Goal: Information Seeking & Learning: Check status

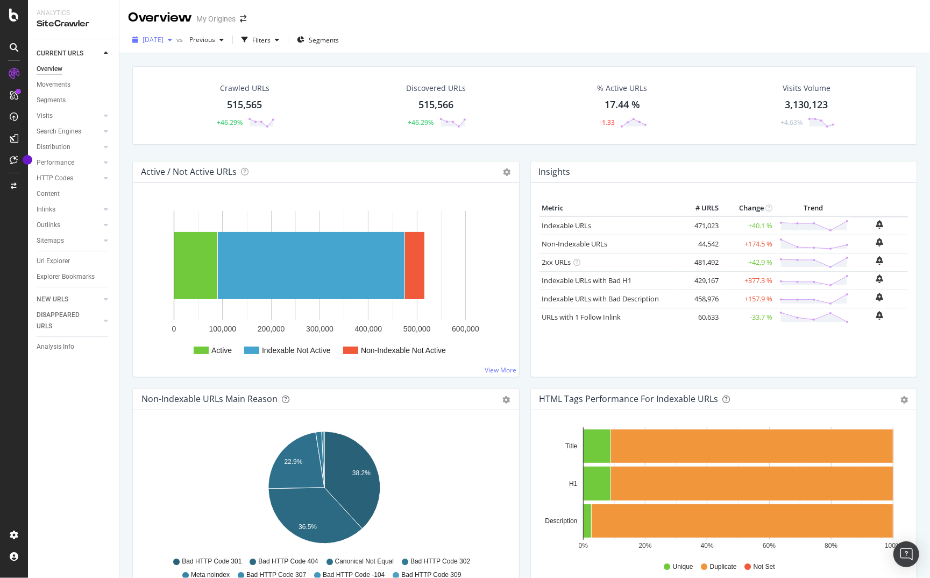
click at [176, 41] on div "button" at bounding box center [170, 40] width 13 height 6
click at [184, 76] on div "[DATE]" at bounding box center [172, 79] width 56 height 10
click at [692, 161] on div "Insights" at bounding box center [724, 172] width 386 height 22
click at [506, 172] on icon at bounding box center [507, 172] width 8 height 8
click at [531, 162] on div "Insights" at bounding box center [724, 172] width 386 height 22
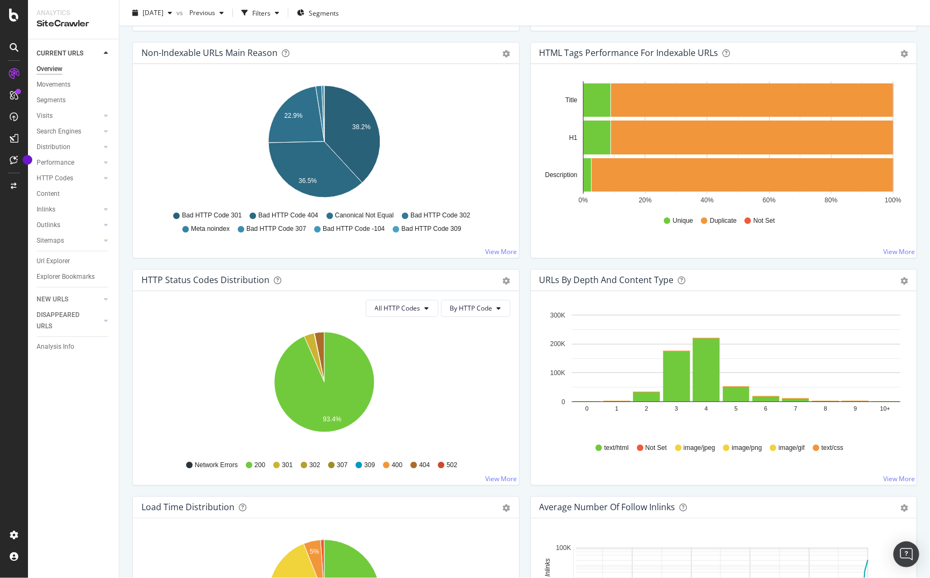
scroll to position [343, 0]
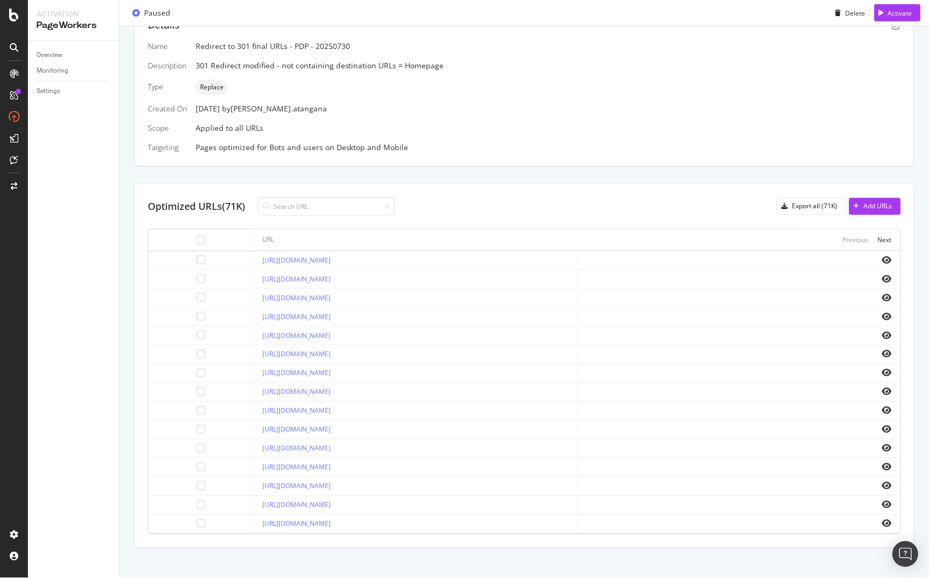
scroll to position [239, 0]
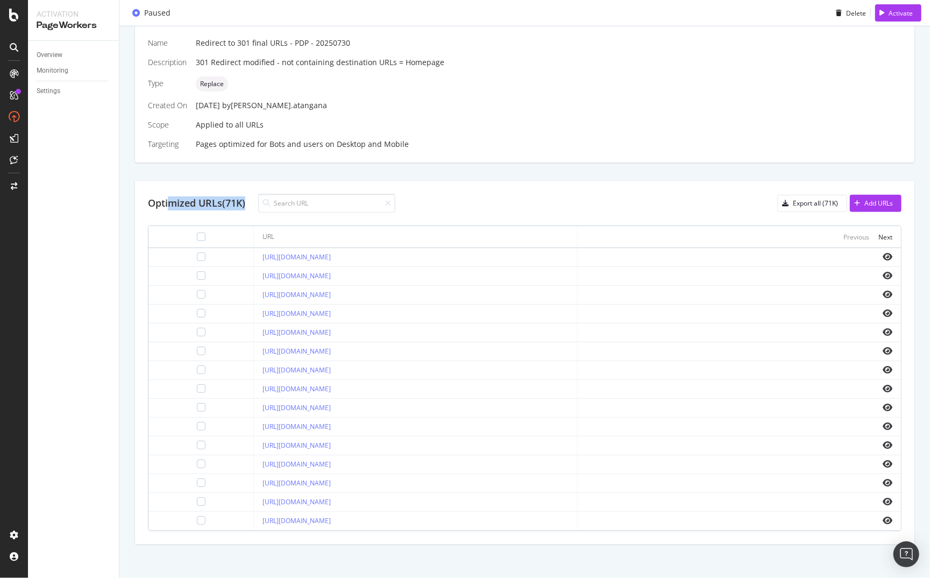
drag, startPoint x: 252, startPoint y: 200, endPoint x: 168, endPoint y: 199, distance: 84.5
click at [168, 199] on div "Optimized URLs (71K)" at bounding box center [271, 203] width 247 height 19
click at [546, 211] on div "Optimized URLs (71K) Export all (71K) Add URLs URL Previous Next [URL][DOMAIN_N…" at bounding box center [524, 362] width 779 height 363
click at [445, 231] on div "URL" at bounding box center [415, 236] width 306 height 13
drag, startPoint x: 247, startPoint y: 201, endPoint x: 201, endPoint y: 204, distance: 46.3
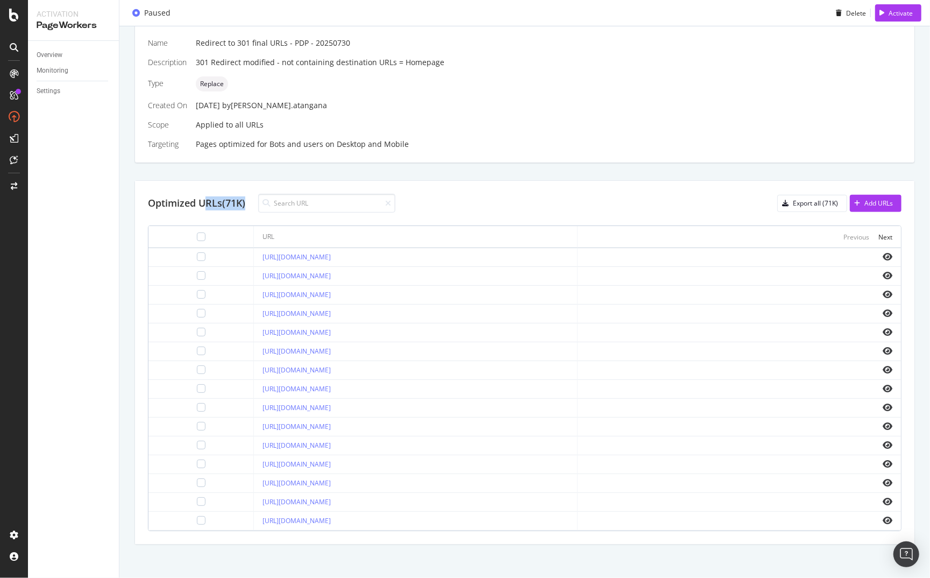
click at [201, 204] on div "Optimized URLs (71K)" at bounding box center [196, 203] width 97 height 14
click at [550, 143] on div "Pages optimized for Bots and users on Desktop and Mobile" at bounding box center [548, 144] width 705 height 11
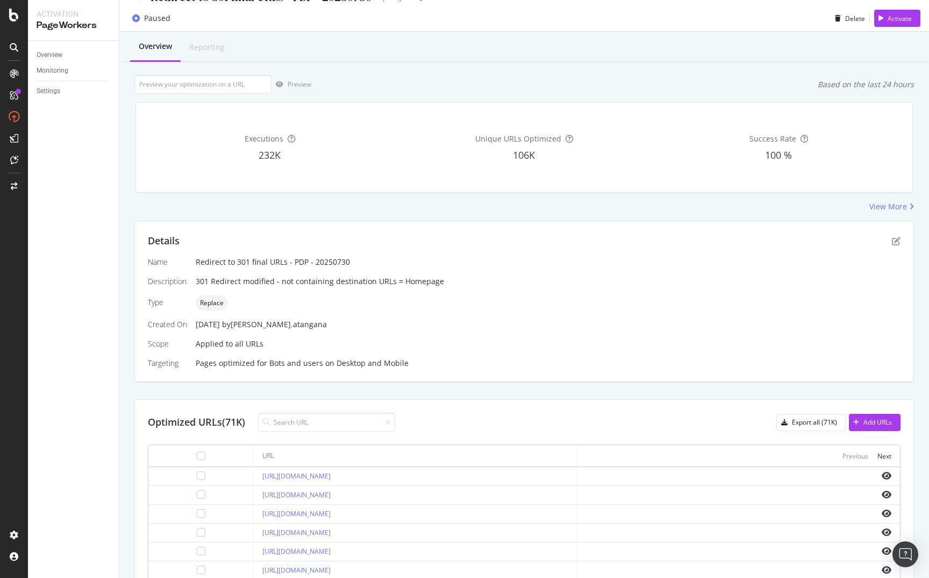
scroll to position [0, 0]
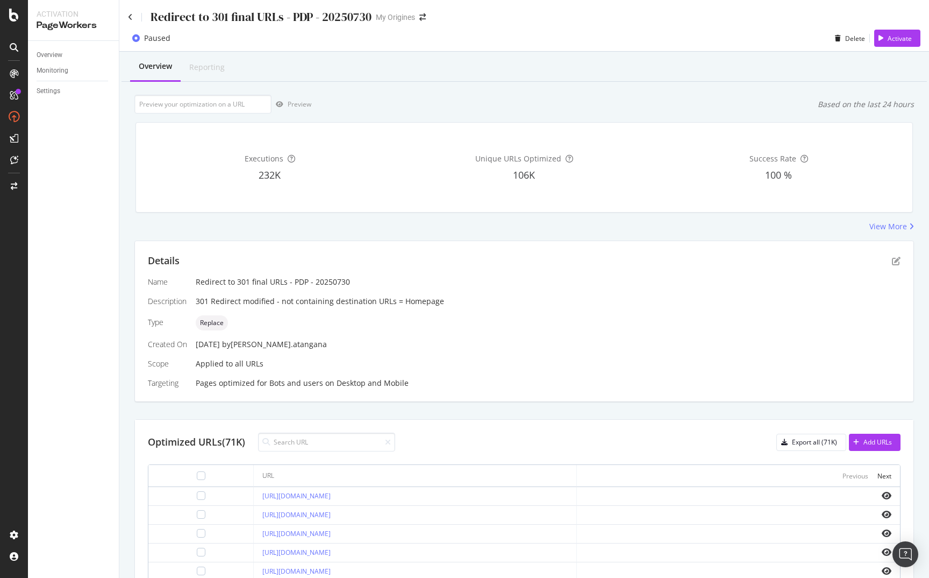
click at [82, 236] on div "Overview Monitoring Settings" at bounding box center [73, 309] width 91 height 537
drag, startPoint x: 90, startPoint y: 144, endPoint x: 125, endPoint y: 132, distance: 36.7
click at [91, 144] on div "Overview Monitoring Settings" at bounding box center [73, 309] width 91 height 537
click at [118, 299] on div "Overview Monitoring Settings" at bounding box center [73, 309] width 91 height 537
